Goal: Information Seeking & Learning: Learn about a topic

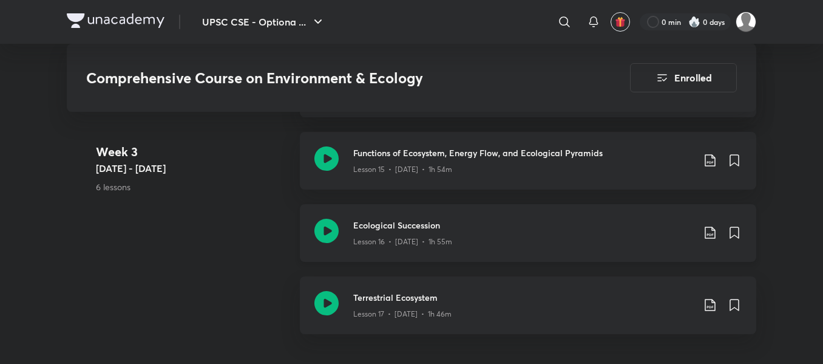
click at [323, 225] on icon at bounding box center [327, 231] width 24 height 24
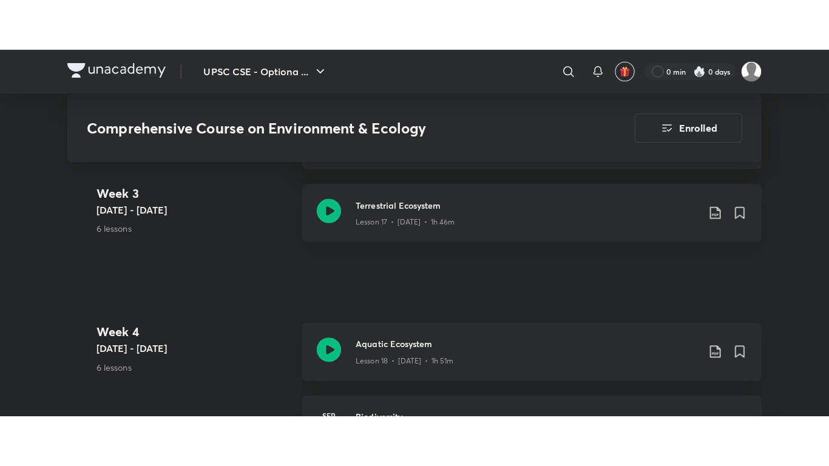
scroll to position [1950, 0]
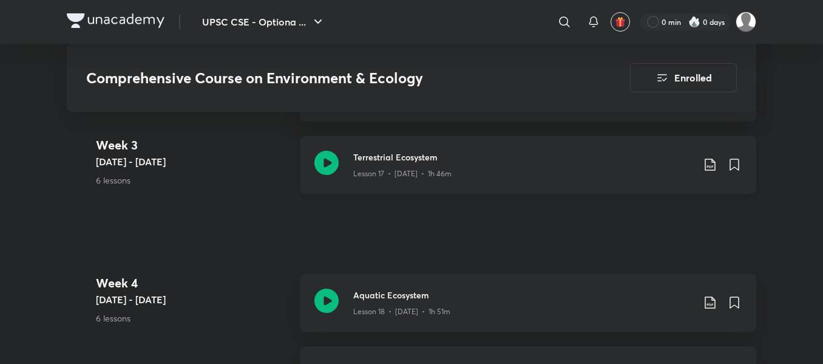
click at [323, 154] on icon at bounding box center [327, 163] width 24 height 24
